Goal: Complete application form: Complete application form

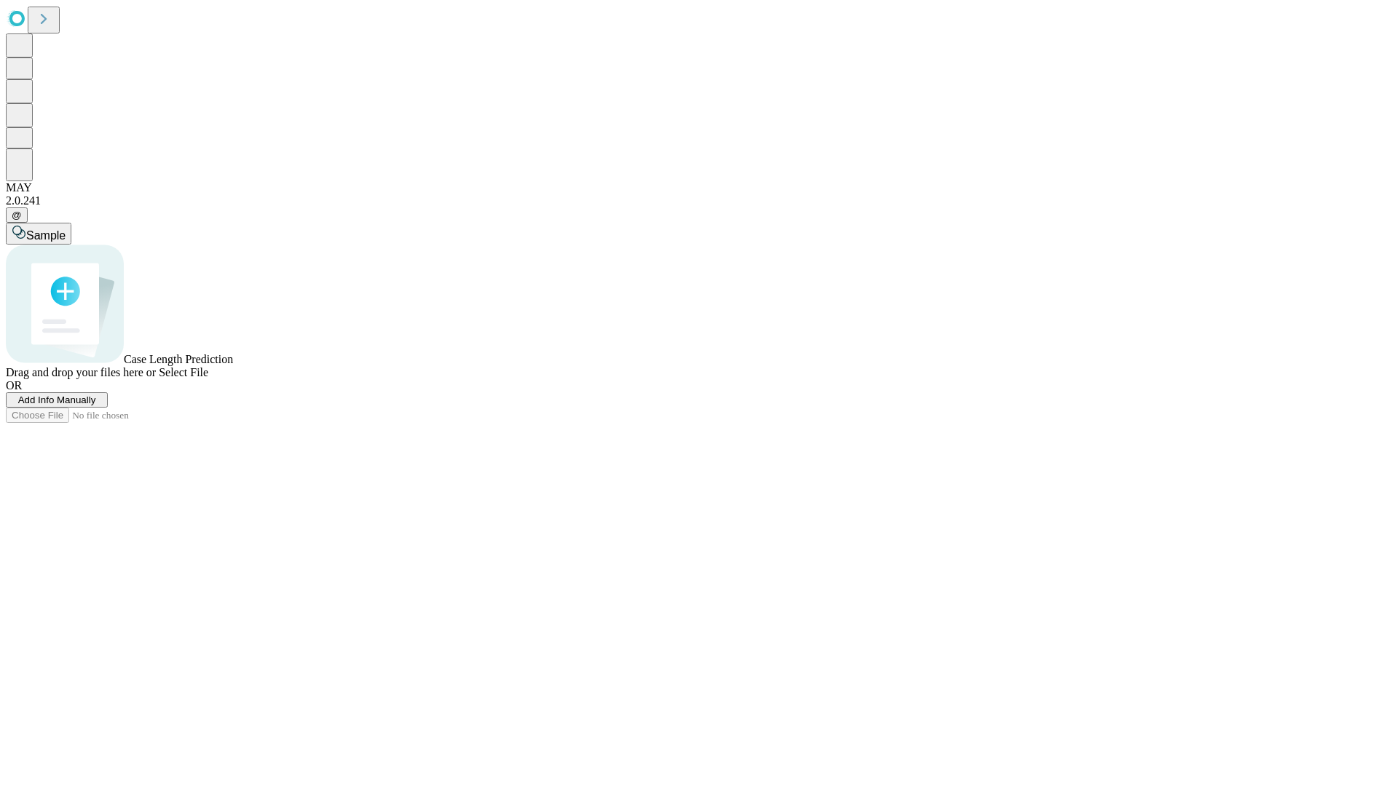
click at [96, 405] on span "Add Info Manually" at bounding box center [57, 400] width 78 height 11
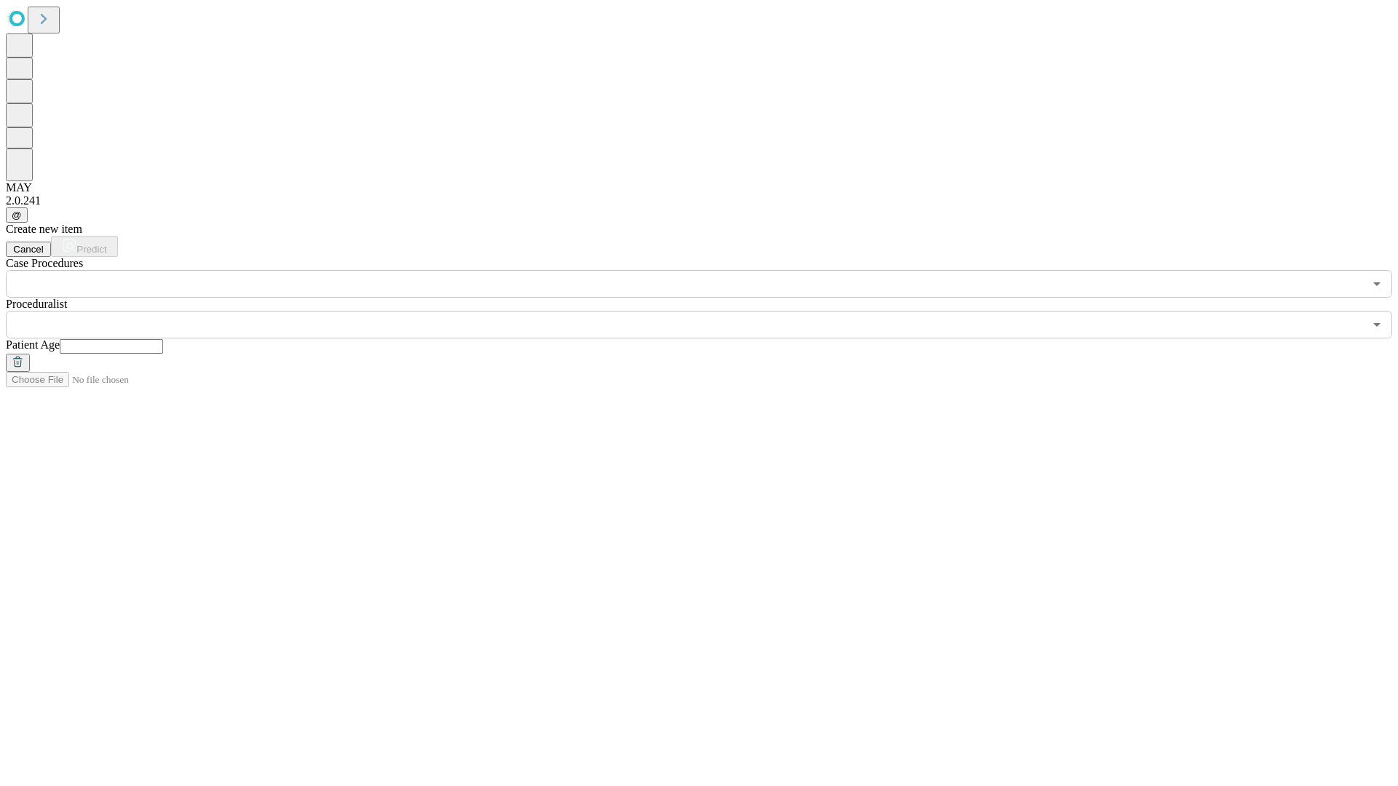
click at [163, 339] on input "text" at bounding box center [111, 346] width 103 height 15
type input "**"
click at [709, 311] on input "text" at bounding box center [685, 325] width 1358 height 28
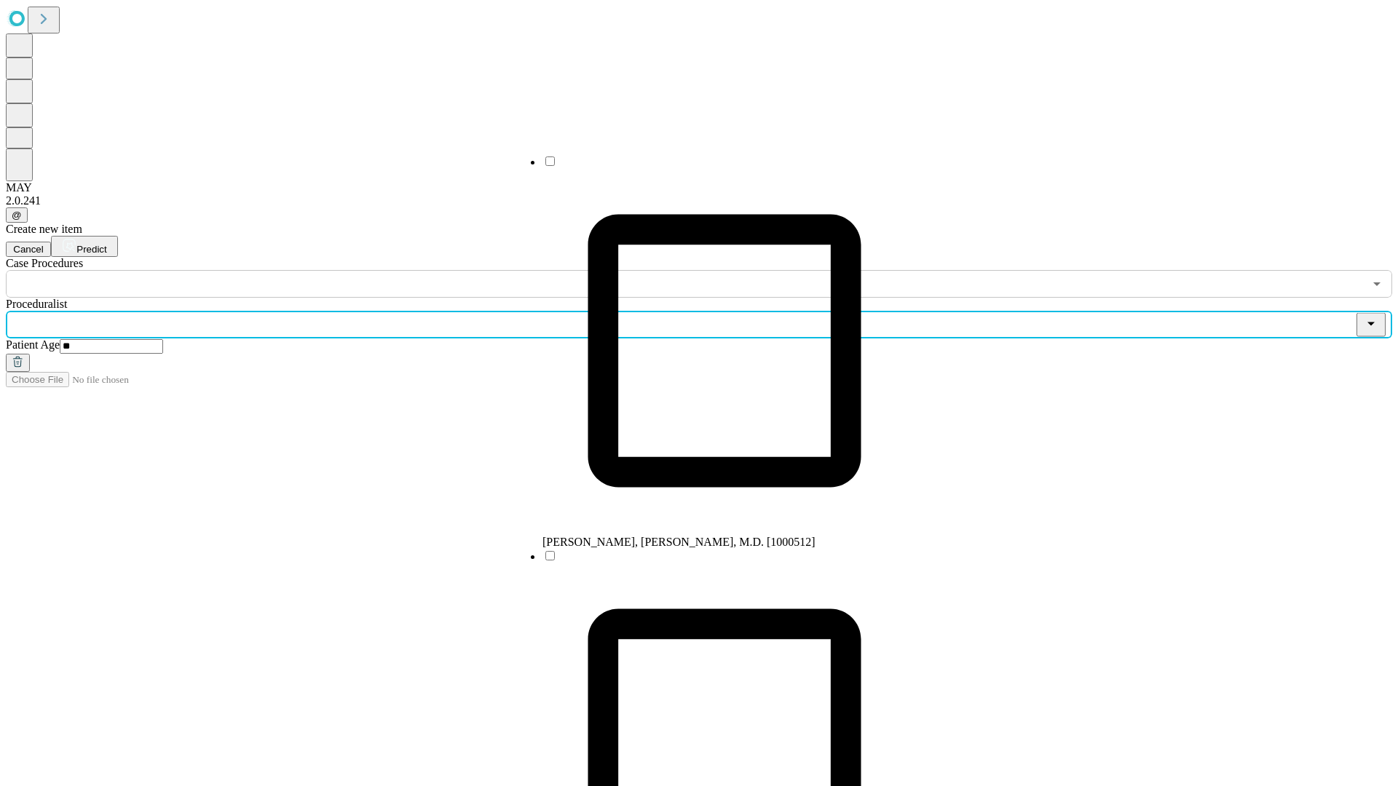
click at [710, 167] on li "[PERSON_NAME], [PERSON_NAME], M.D. [1000512]" at bounding box center [724, 351] width 364 height 395
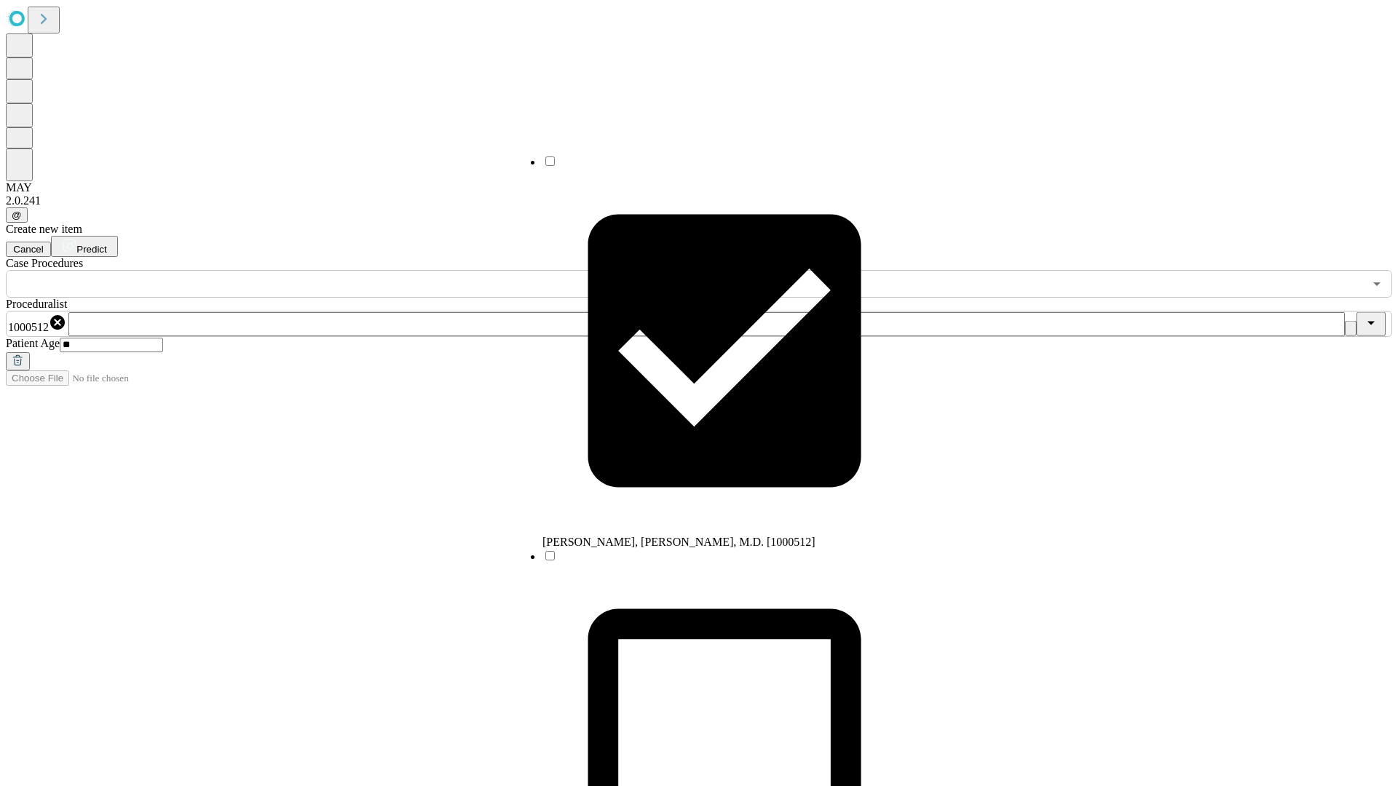
click at [306, 270] on input "text" at bounding box center [685, 284] width 1358 height 28
